Goal: Task Accomplishment & Management: Complete application form

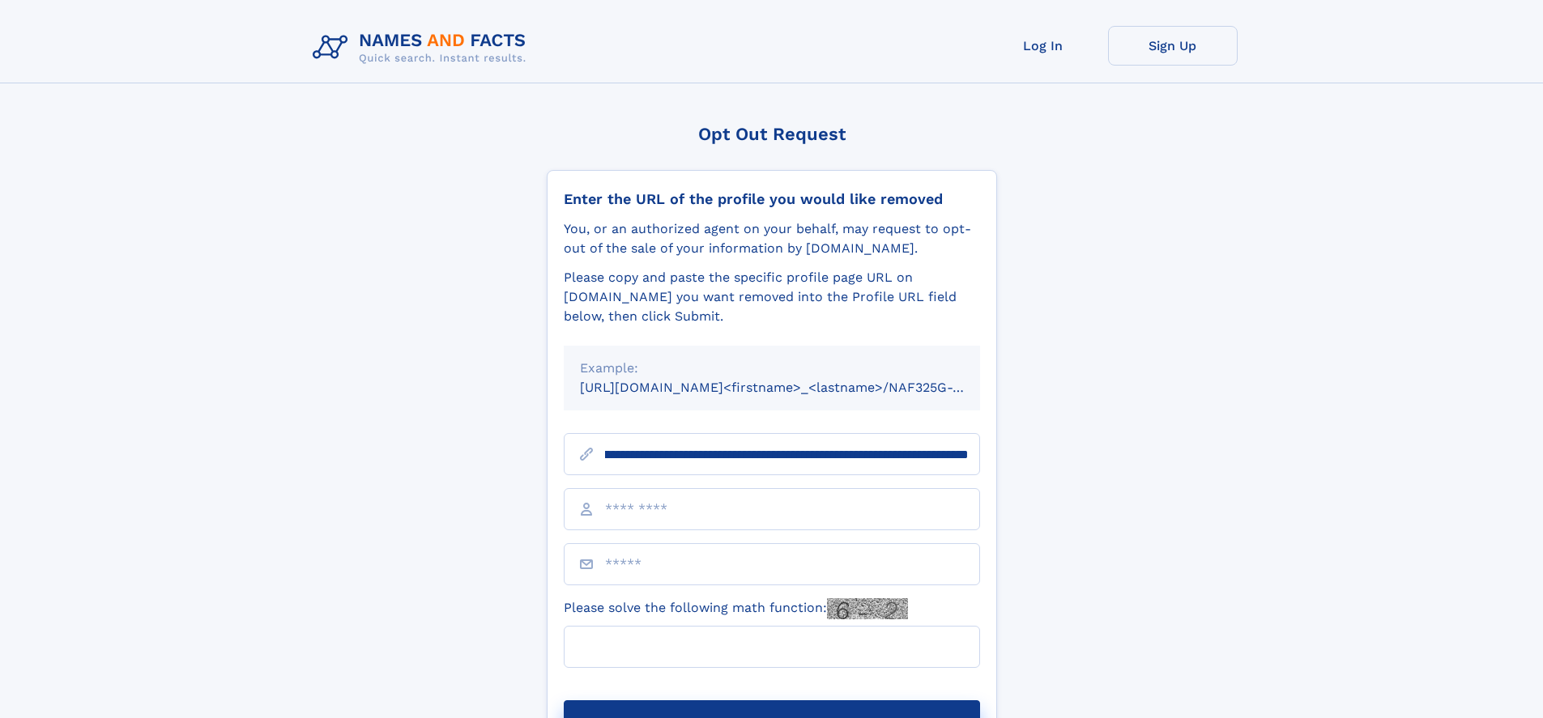
scroll to position [0, 177]
type input "**********"
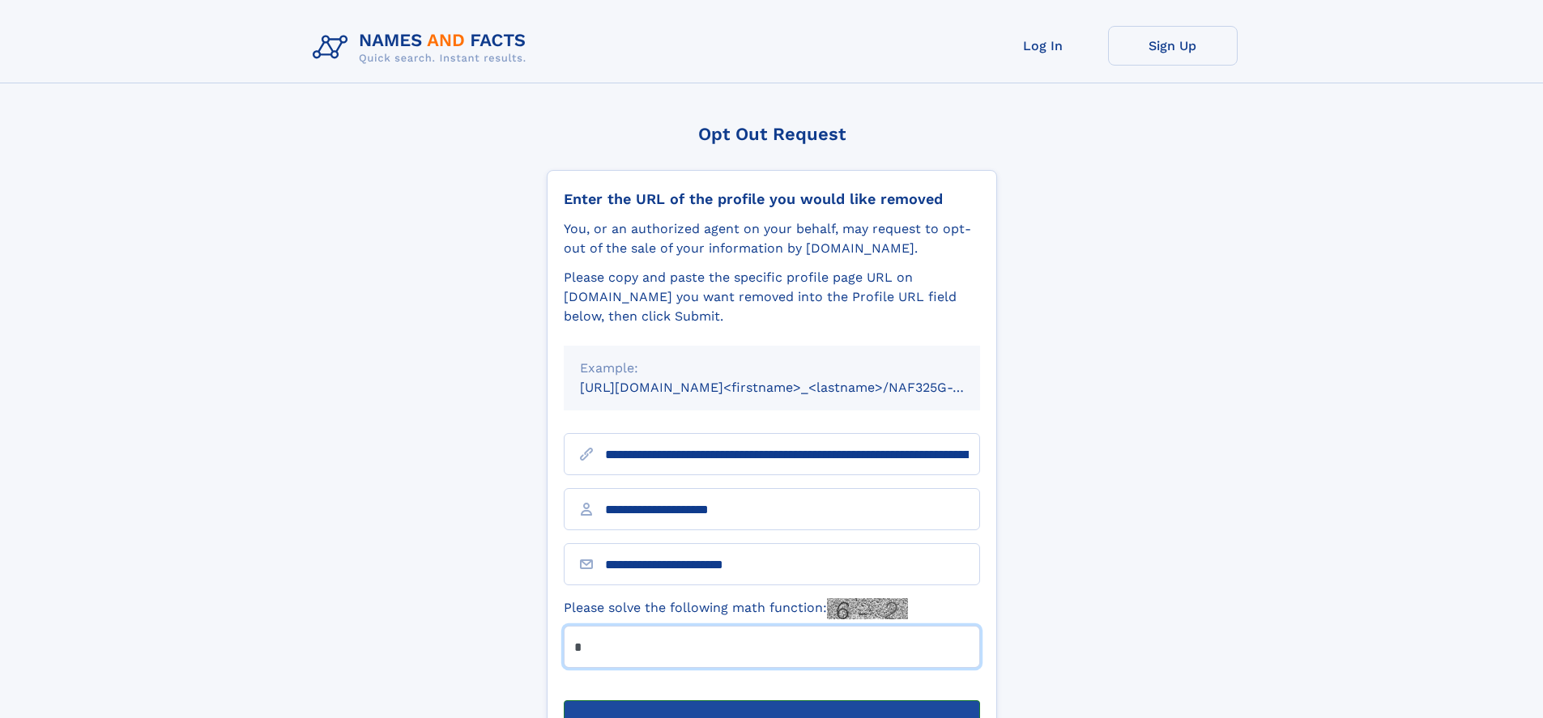
type input "*"
click at [771, 700] on button "Submit Opt Out Request" at bounding box center [772, 726] width 416 height 52
